Goal: Task Accomplishment & Management: Manage account settings

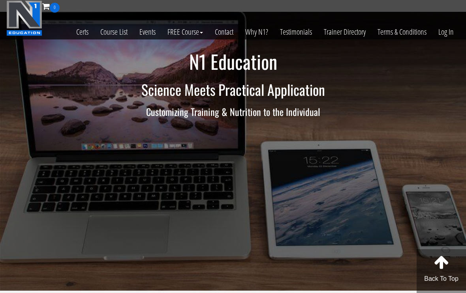
click at [449, 38] on link "Log In" at bounding box center [445, 32] width 27 height 39
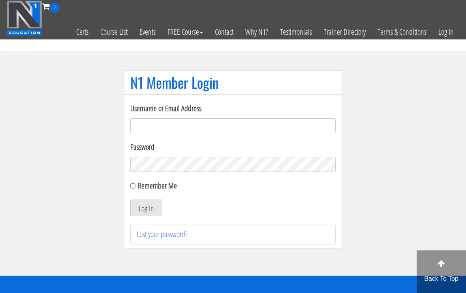
scroll to position [51, 0]
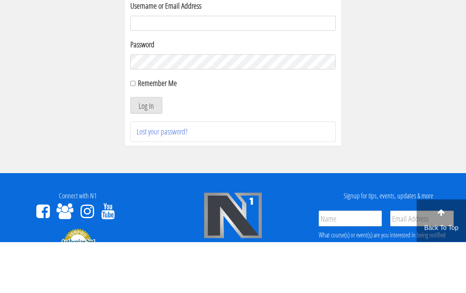
type input "gn01766500@gmail.com"
click at [146, 157] on button "Log In" at bounding box center [146, 156] width 32 height 17
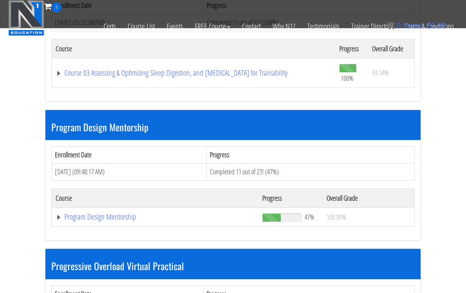
scroll to position [783, 0]
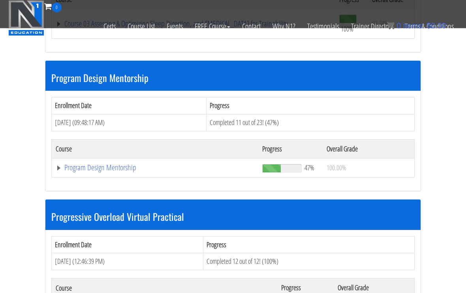
click at [94, 165] on link "Program Design Mentorship" at bounding box center [155, 168] width 198 height 8
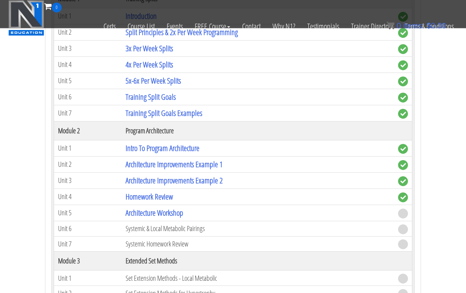
scroll to position [983, 0]
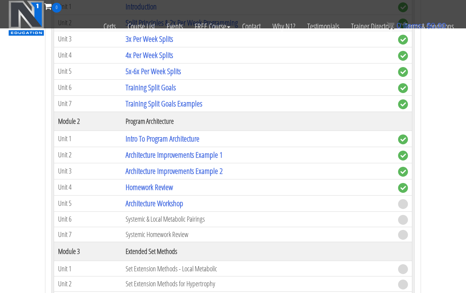
click at [144, 201] on link "Architecture Workshop" at bounding box center [154, 203] width 58 height 11
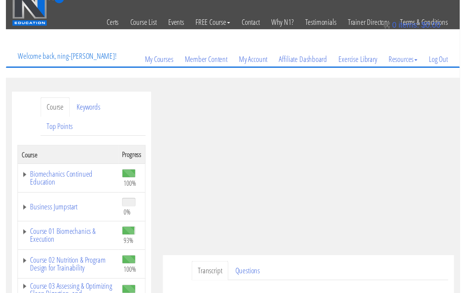
scroll to position [54, 0]
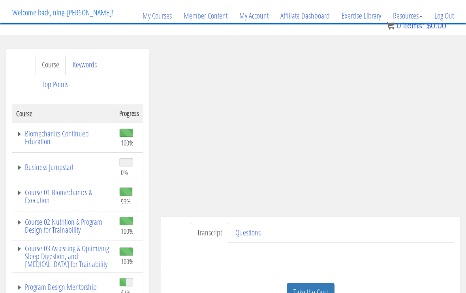
click at [444, 19] on link "Log Out" at bounding box center [443, 16] width 31 height 38
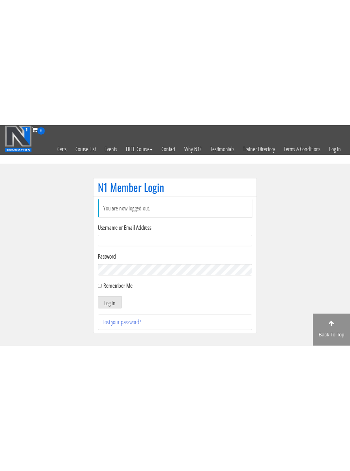
scroll to position [79, 0]
